Goal: Task Accomplishment & Management: Use online tool/utility

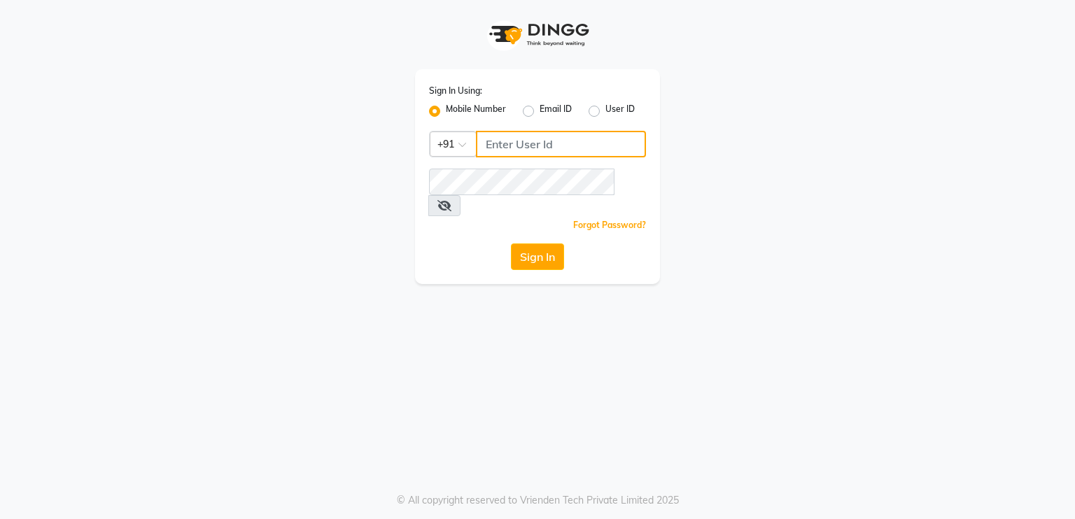
click at [552, 148] on input "Username" at bounding box center [561, 144] width 170 height 27
type input "6364380259"
click at [451, 200] on icon at bounding box center [444, 205] width 14 height 11
click at [533, 244] on button "Sign In" at bounding box center [537, 257] width 53 height 27
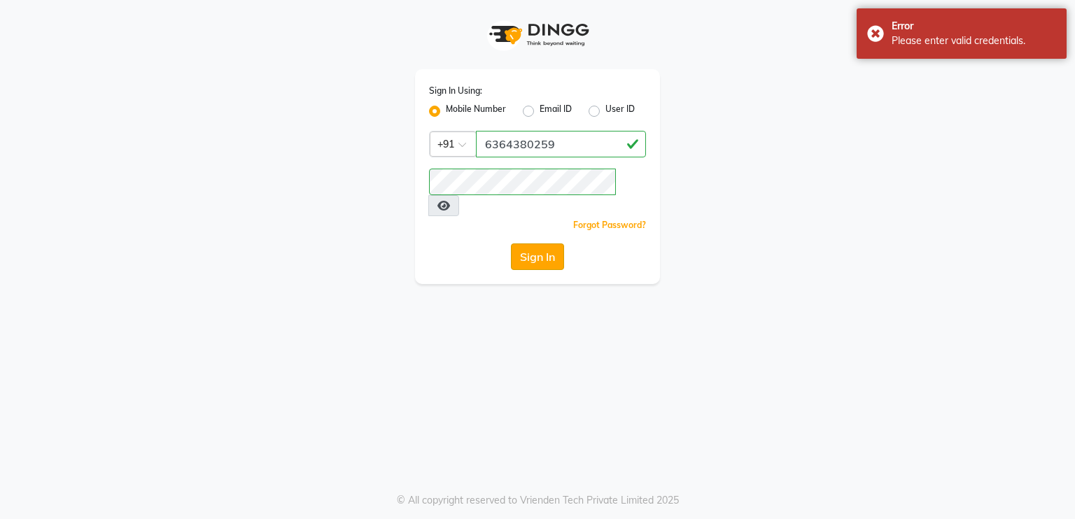
click at [542, 244] on button "Sign In" at bounding box center [537, 257] width 53 height 27
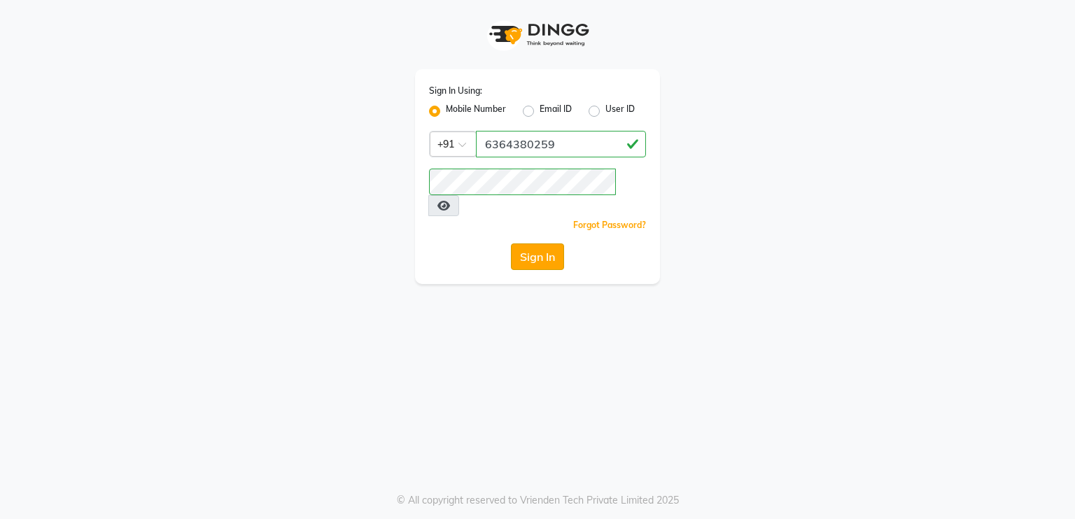
click at [550, 244] on button "Sign In" at bounding box center [537, 257] width 53 height 27
click at [532, 244] on button "Sign In" at bounding box center [537, 257] width 53 height 27
click at [577, 132] on input "6364380259" at bounding box center [561, 144] width 170 height 27
click at [546, 244] on button "Sign In" at bounding box center [537, 257] width 53 height 27
click at [594, 139] on input "6364380259" at bounding box center [561, 144] width 170 height 27
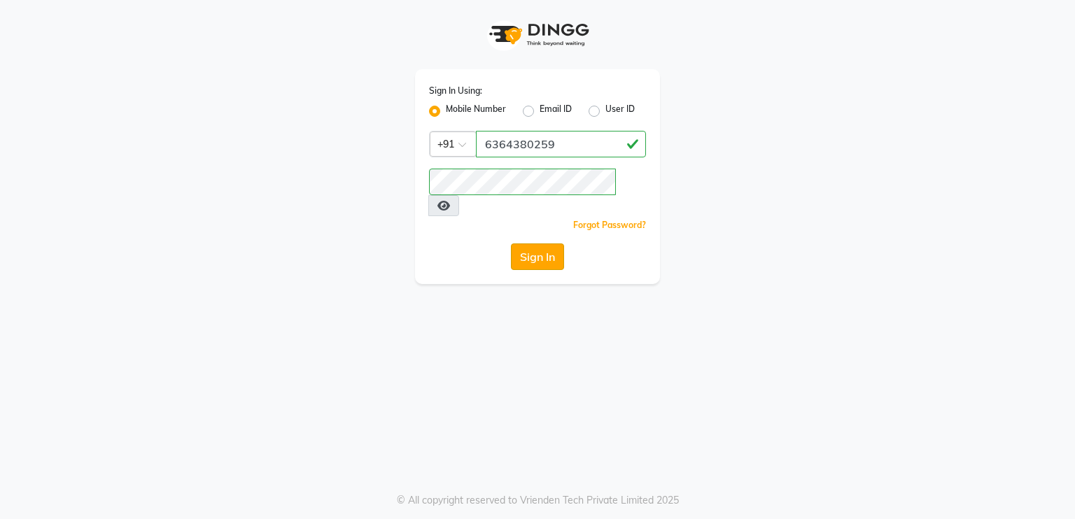
click at [539, 244] on button "Sign In" at bounding box center [537, 257] width 53 height 27
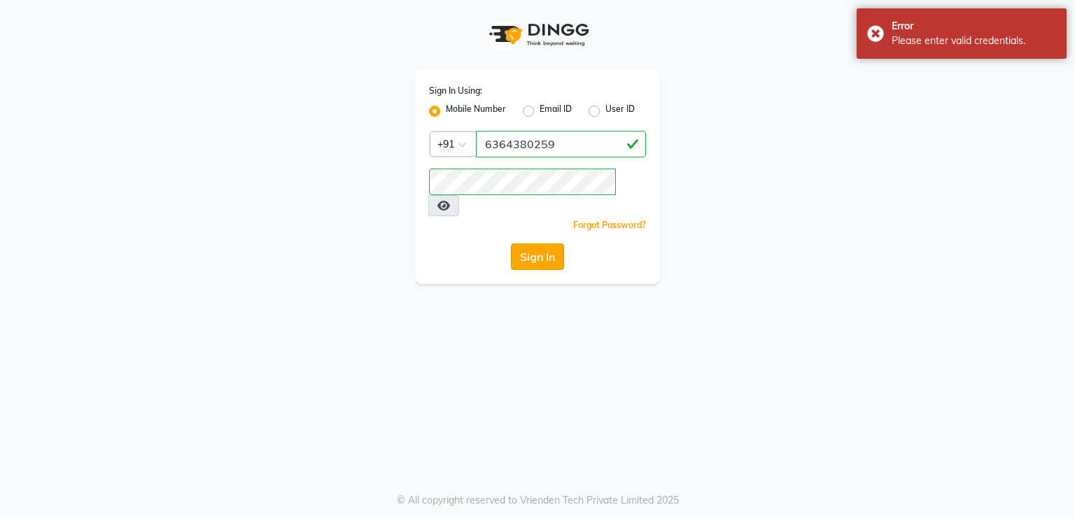
click at [535, 244] on button "Sign In" at bounding box center [537, 257] width 53 height 27
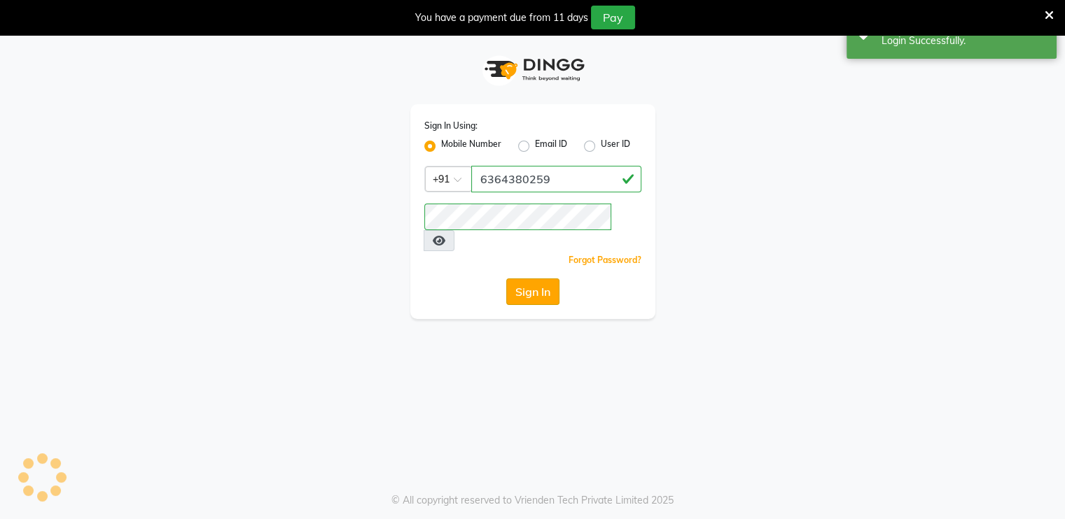
select select "6721"
select select "service"
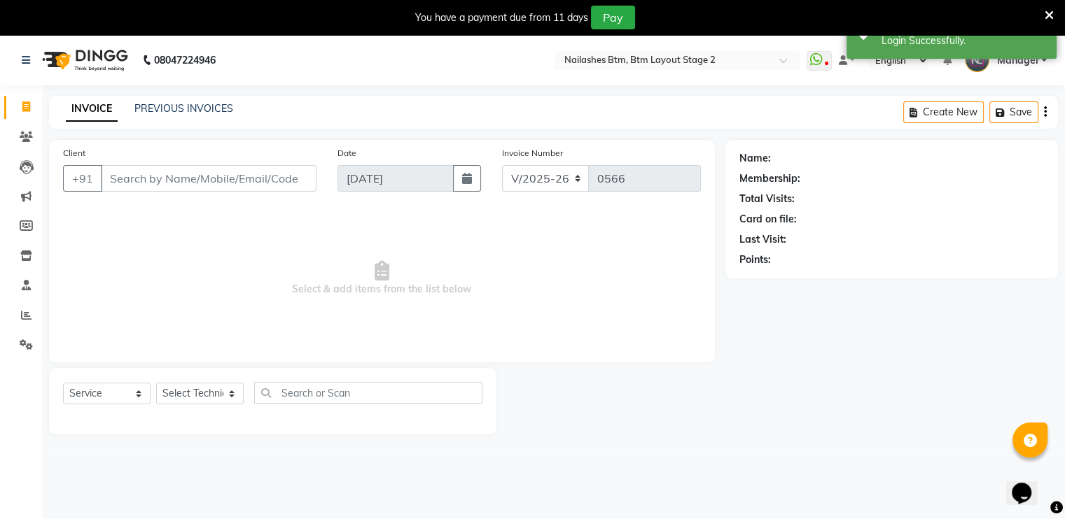
click at [1051, 13] on icon at bounding box center [1048, 15] width 9 height 13
